Goal: Task Accomplishment & Management: Use online tool/utility

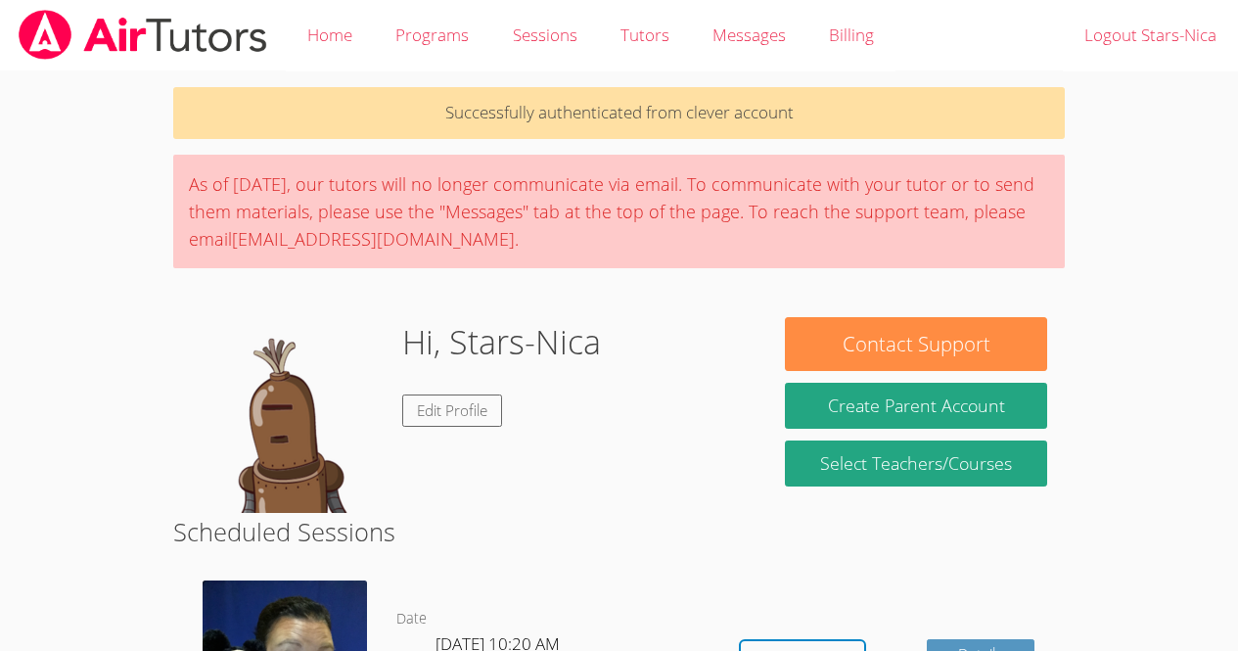
scroll to position [179, 0]
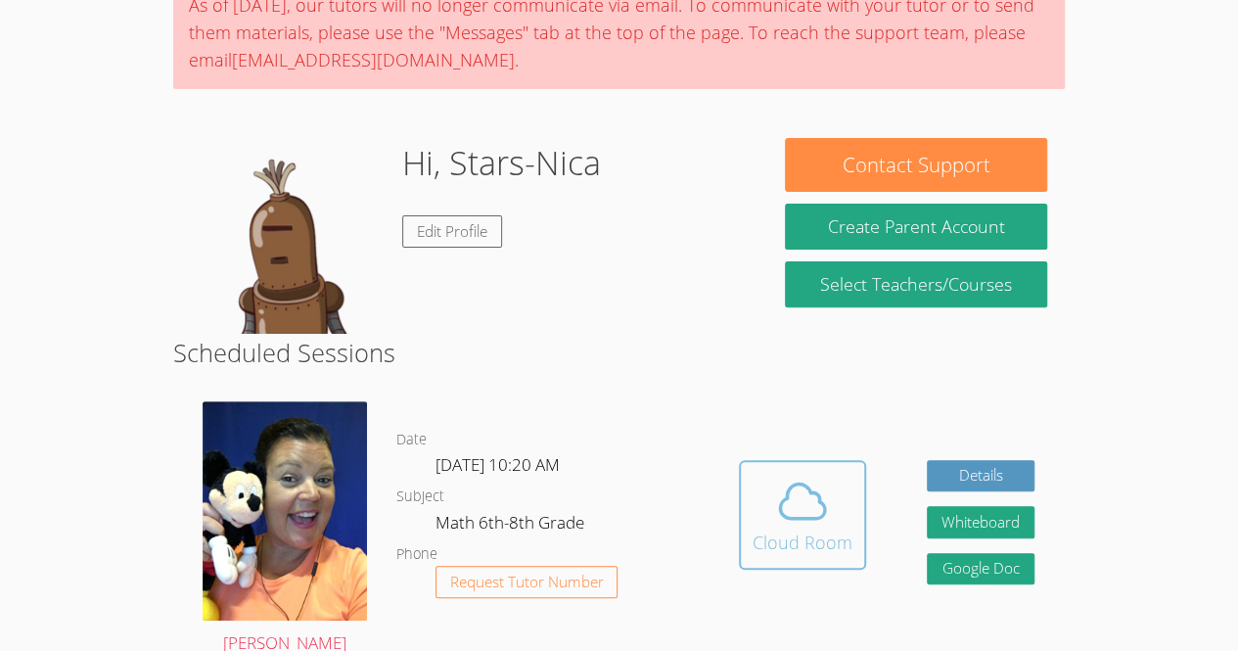
click at [822, 512] on icon at bounding box center [802, 501] width 45 height 34
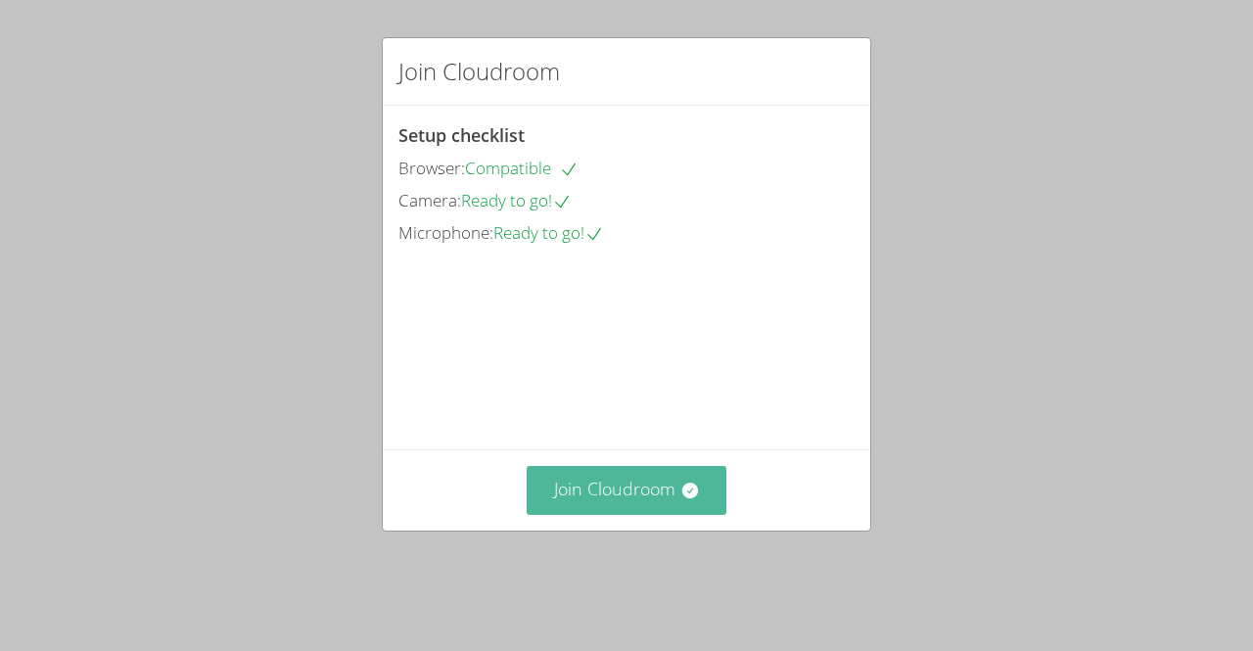
click at [613, 506] on button "Join Cloudroom" at bounding box center [627, 490] width 201 height 48
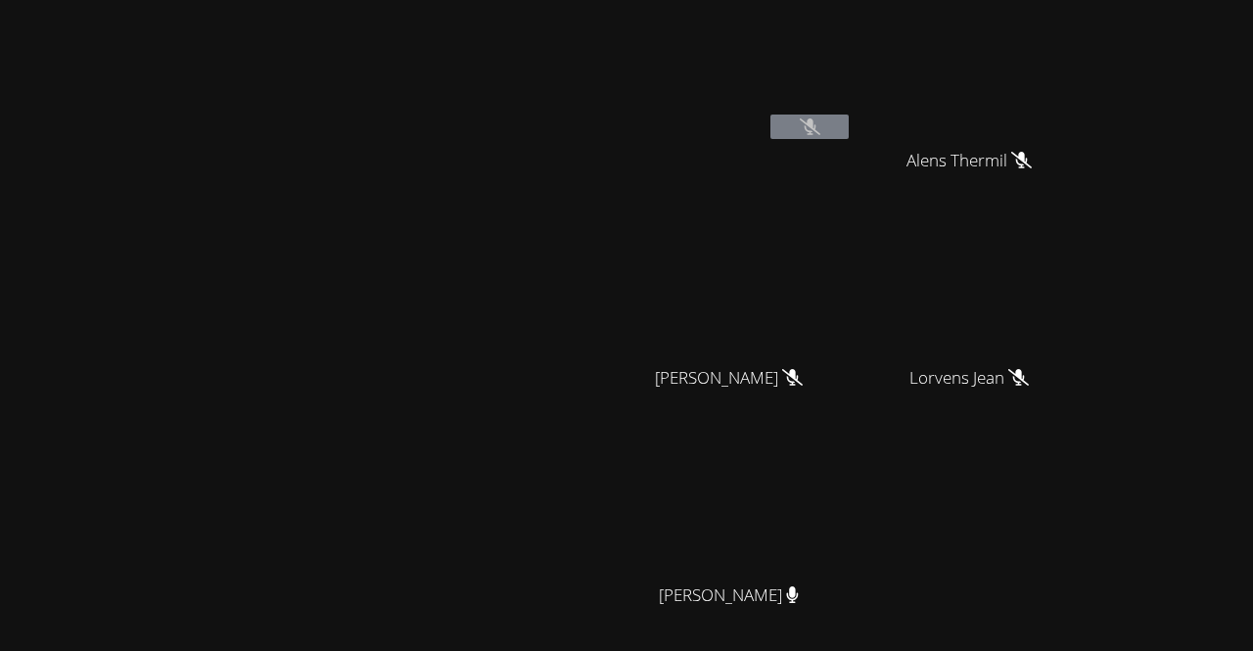
click at [820, 124] on icon at bounding box center [810, 126] width 21 height 17
click at [849, 135] on button at bounding box center [809, 127] width 78 height 24
click at [849, 129] on button at bounding box center [809, 127] width 78 height 24
click at [849, 118] on button at bounding box center [809, 127] width 78 height 24
click at [1017, 285] on video at bounding box center [976, 290] width 233 height 131
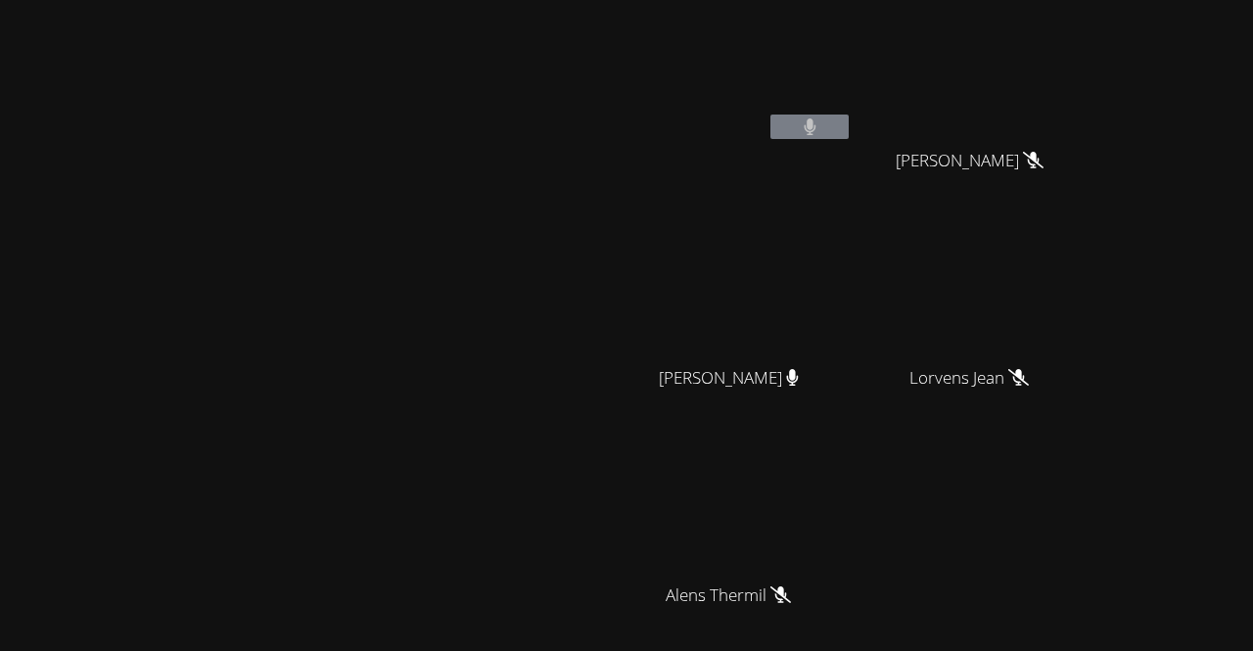
click at [1017, 285] on video at bounding box center [976, 290] width 233 height 131
click at [453, 541] on video at bounding box center [307, 374] width 294 height 336
click at [1093, 126] on video at bounding box center [976, 73] width 233 height 131
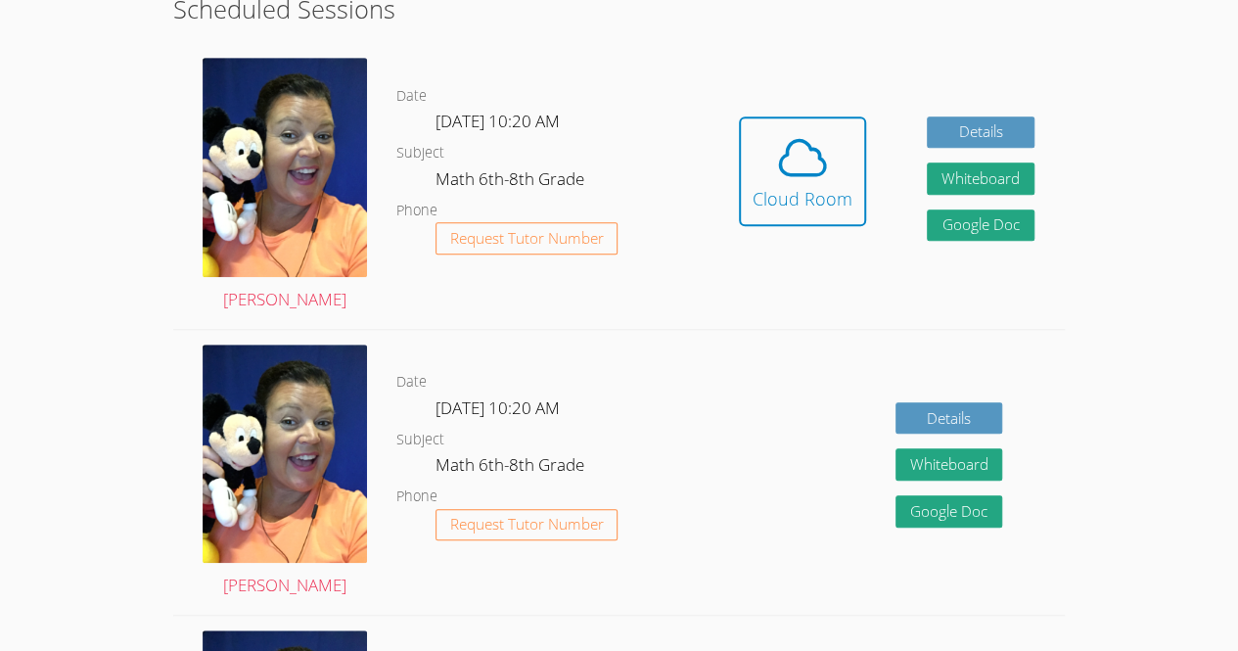
scroll to position [524, 0]
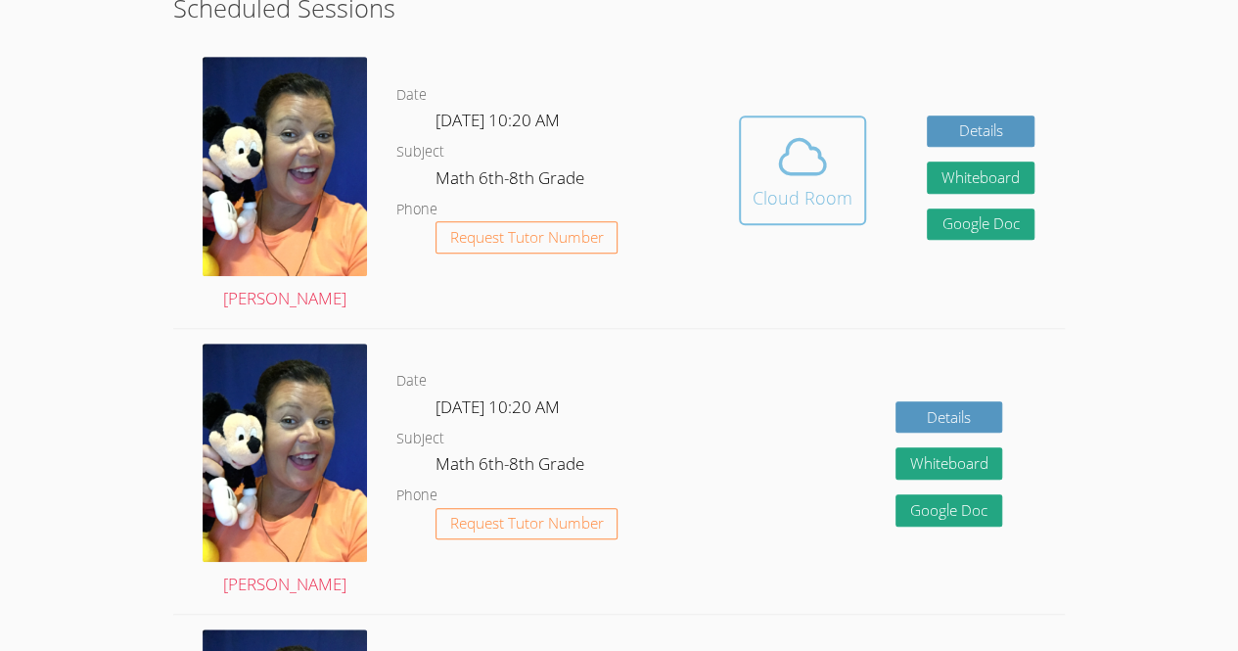
click at [807, 129] on icon at bounding box center [802, 156] width 55 height 55
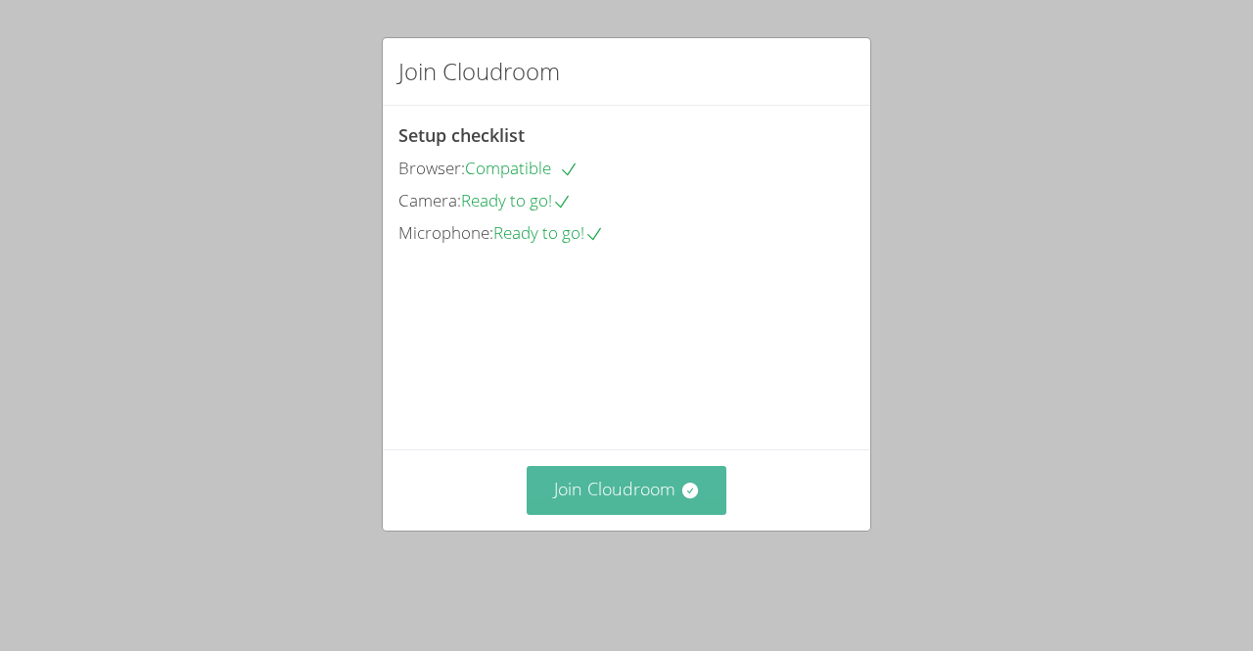
click at [701, 514] on button "Join Cloudroom" at bounding box center [627, 490] width 201 height 48
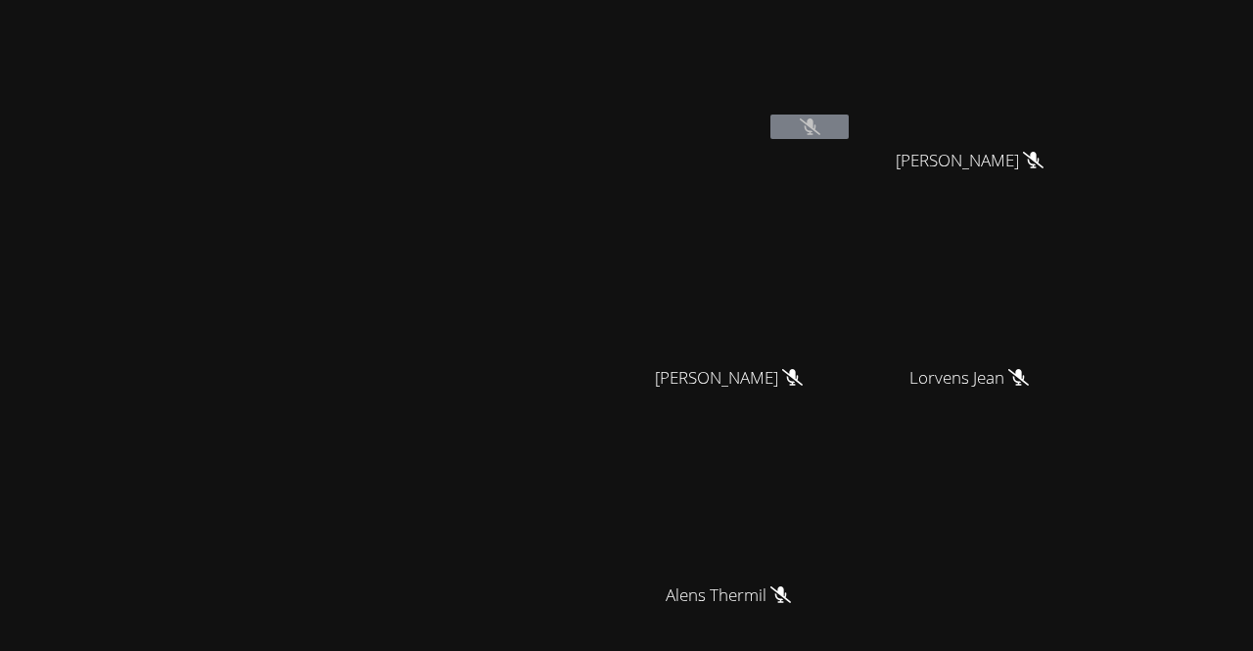
scroll to position [171, 0]
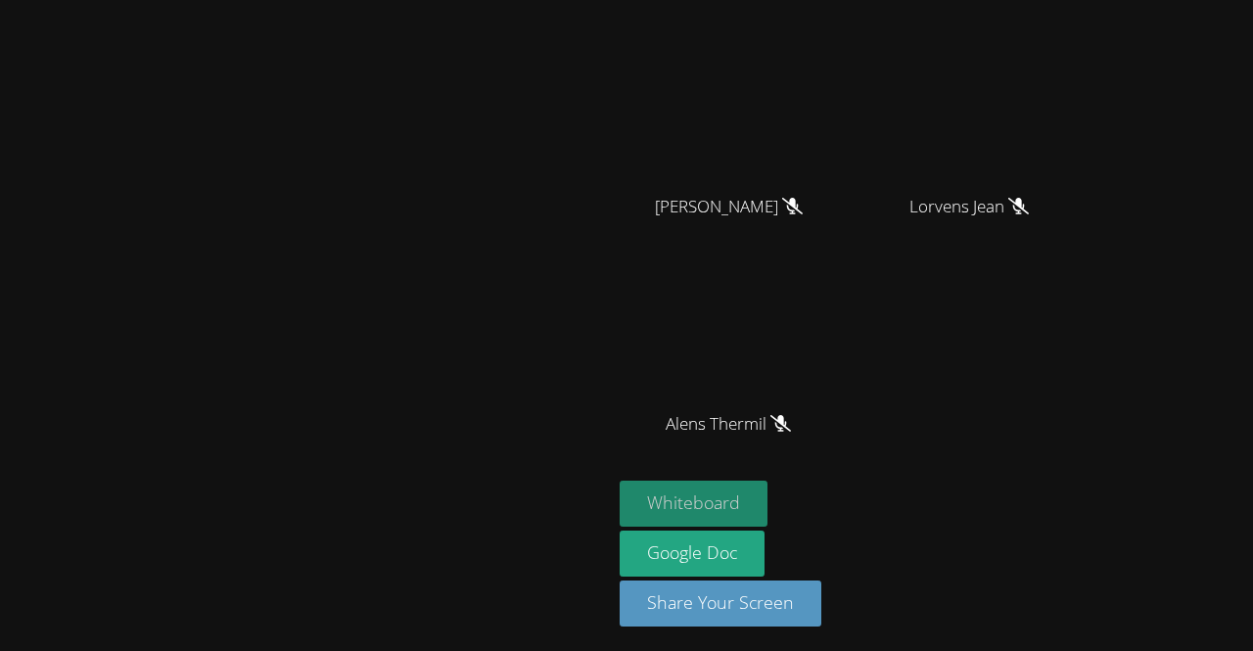
click at [767, 511] on button "Whiteboard" at bounding box center [694, 504] width 148 height 46
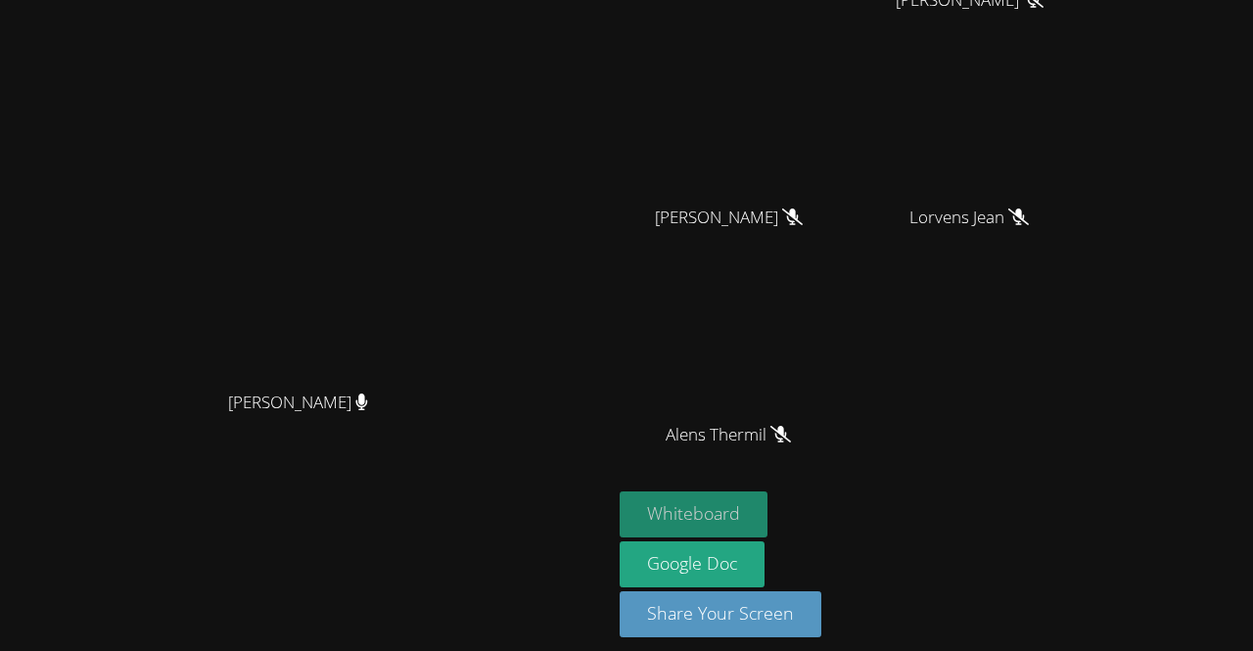
scroll to position [113, 0]
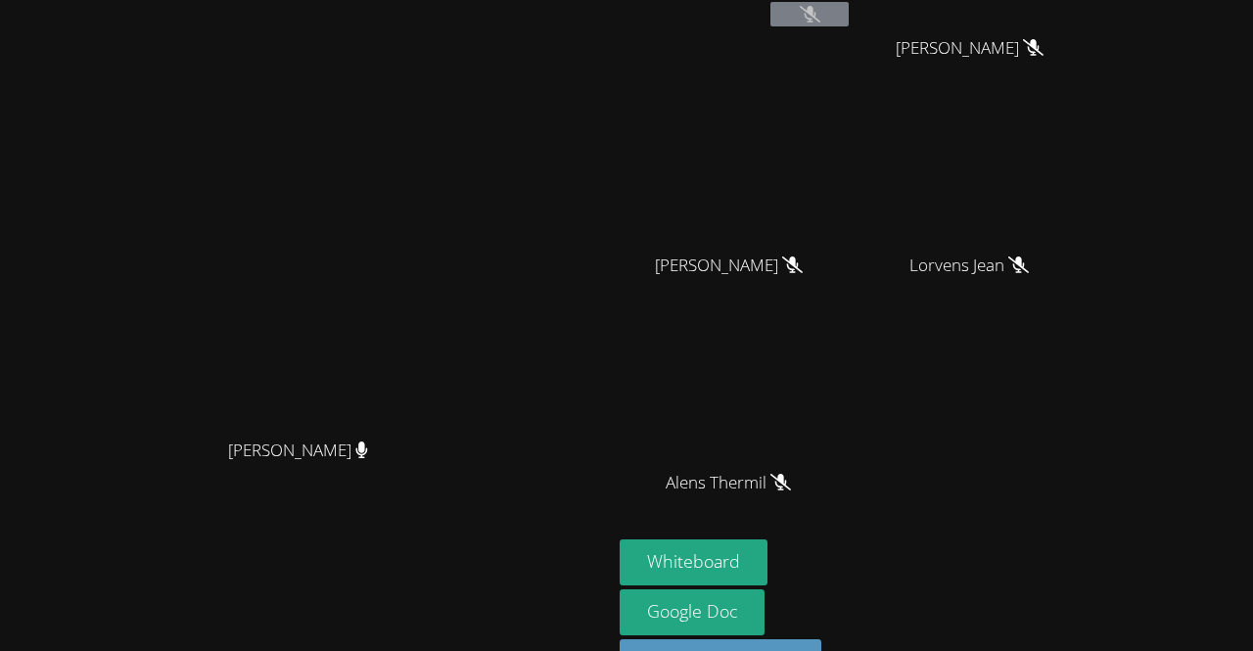
click at [1093, 313] on div "Lorvens Jean" at bounding box center [976, 283] width 233 height 78
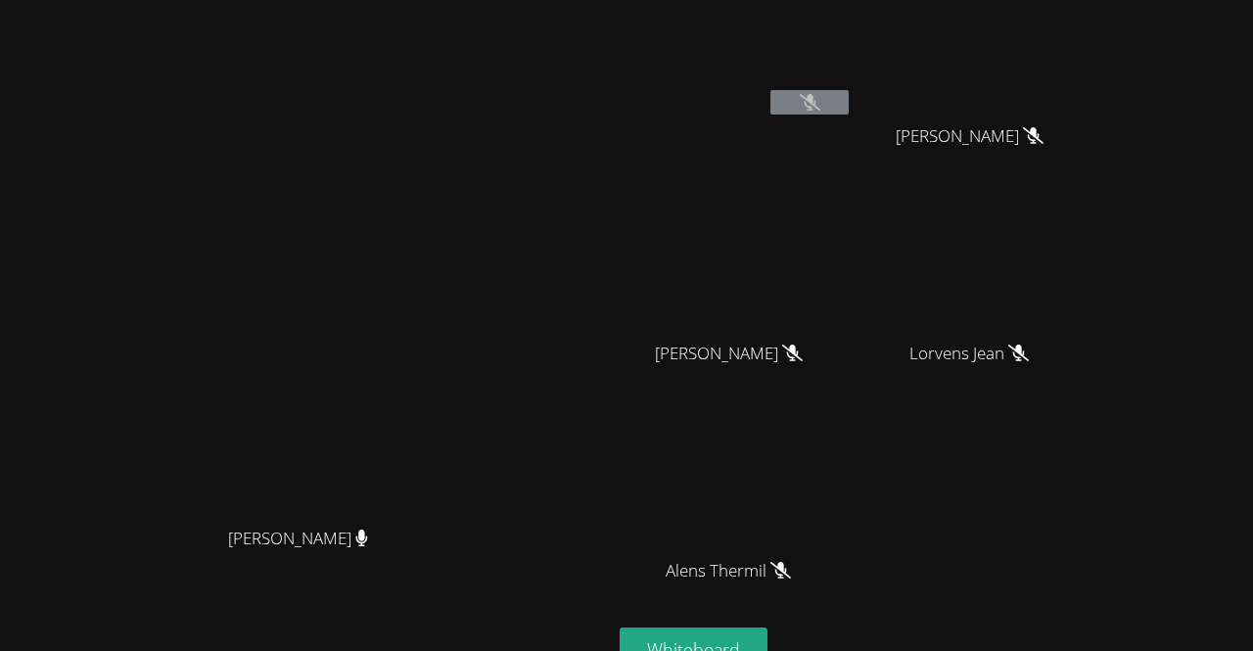
scroll to position [25, 0]
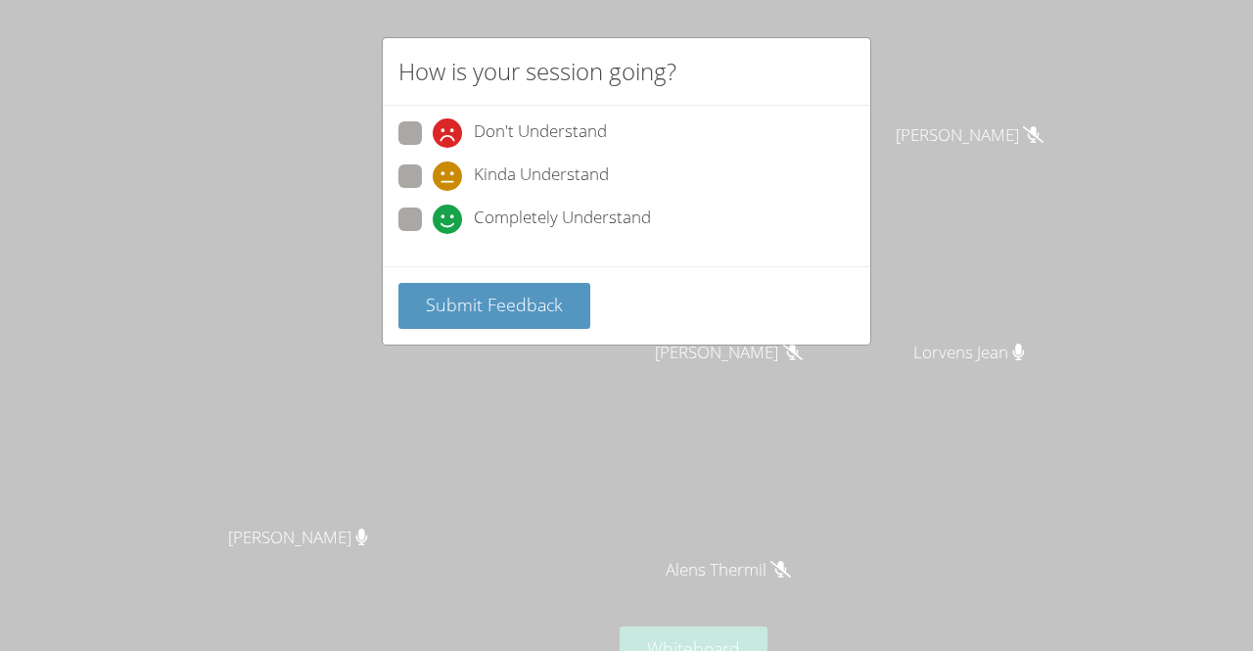
click at [482, 220] on span "Completely Understand" at bounding box center [562, 219] width 177 height 29
click at [449, 220] on input "Completely Understand" at bounding box center [441, 215] width 17 height 17
radio input "true"
click at [506, 156] on div "Don't Understand Kinda Understand Completely Understand" at bounding box center [626, 181] width 456 height 121
click at [500, 185] on span "Kinda Understand" at bounding box center [541, 175] width 135 height 29
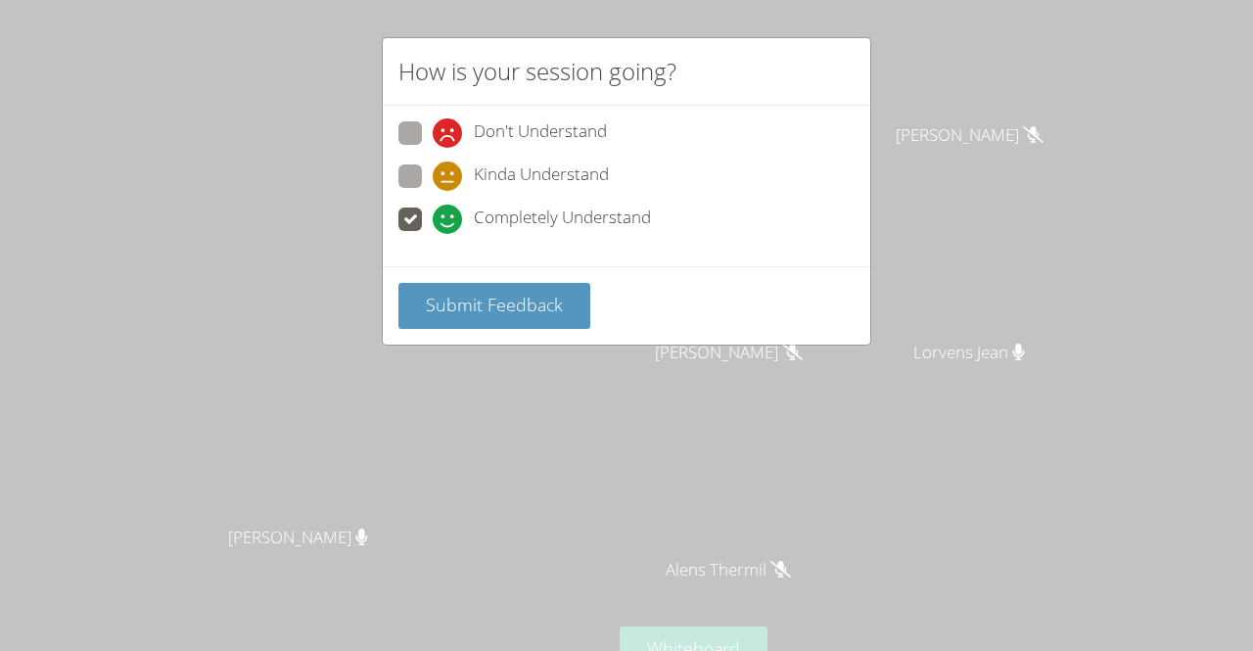
click at [449, 181] on input "Kinda Understand" at bounding box center [441, 172] width 17 height 17
radio input "true"
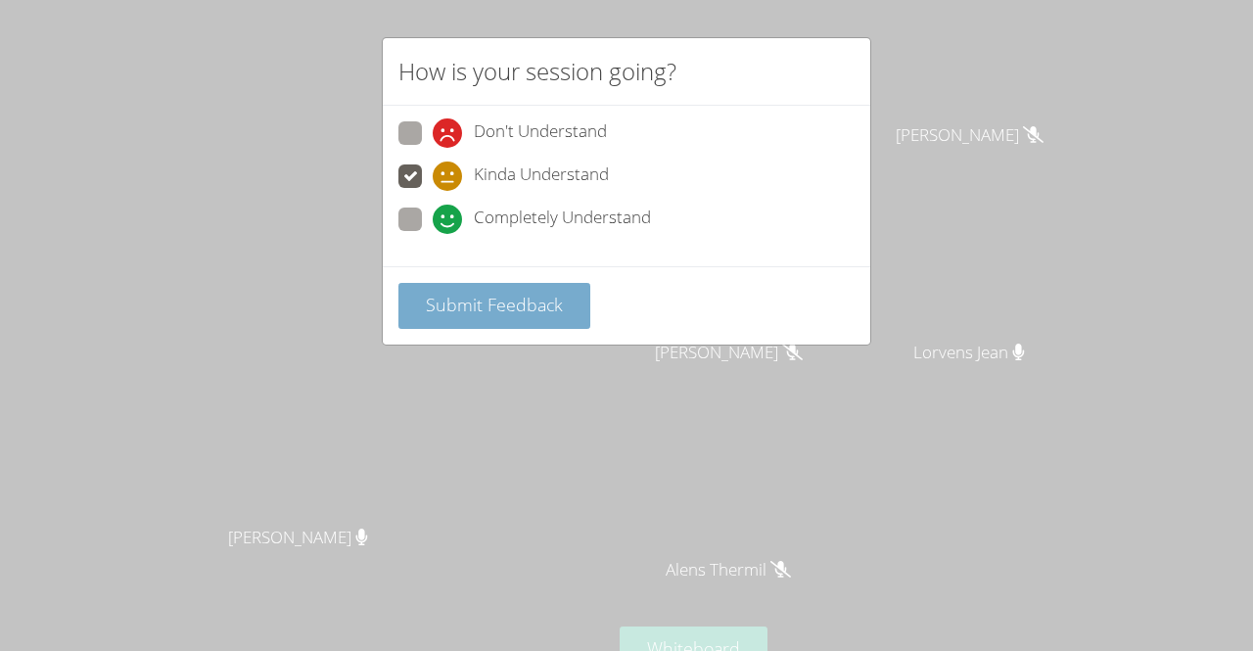
click at [520, 293] on span "Submit Feedback" at bounding box center [494, 304] width 137 height 23
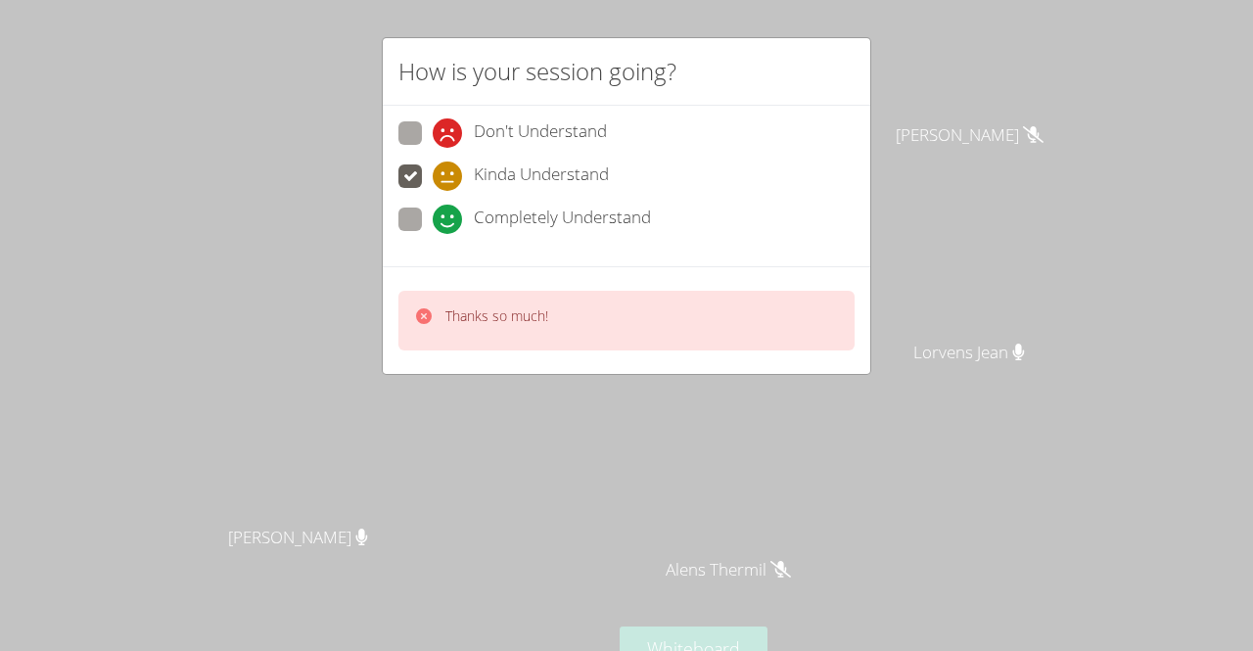
click at [503, 210] on span "Completely Understand" at bounding box center [562, 219] width 177 height 29
click at [449, 210] on input "Completely Understand" at bounding box center [441, 215] width 17 height 17
radio input "true"
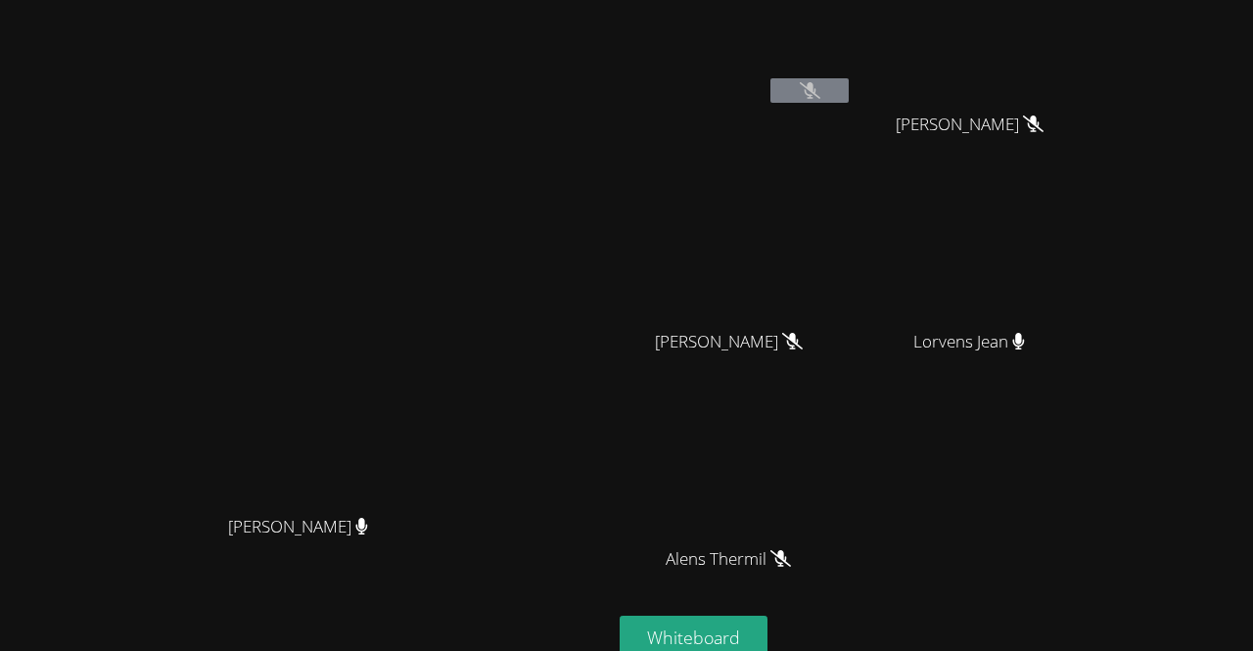
scroll to position [0, 0]
